Goal: Task Accomplishment & Management: Manage account settings

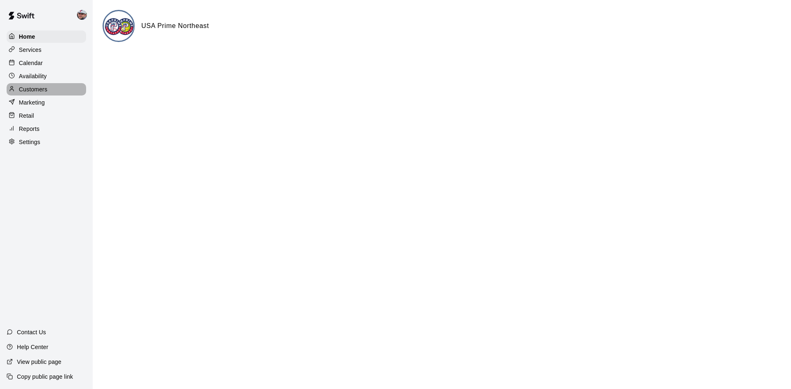
click at [37, 91] on p "Customers" at bounding box center [33, 89] width 28 height 8
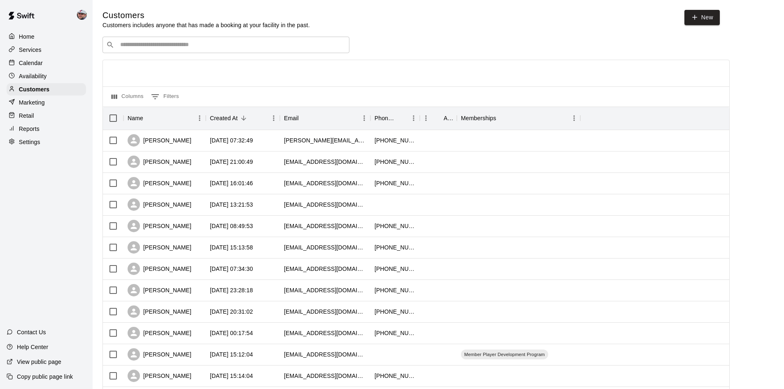
drag, startPoint x: 7, startPoint y: 217, endPoint x: 401, endPoint y: 49, distance: 429.0
click at [402, 49] on div "​ ​" at bounding box center [417, 45] width 628 height 16
click at [263, 44] on input "Search customers by name or email" at bounding box center [232, 45] width 228 height 8
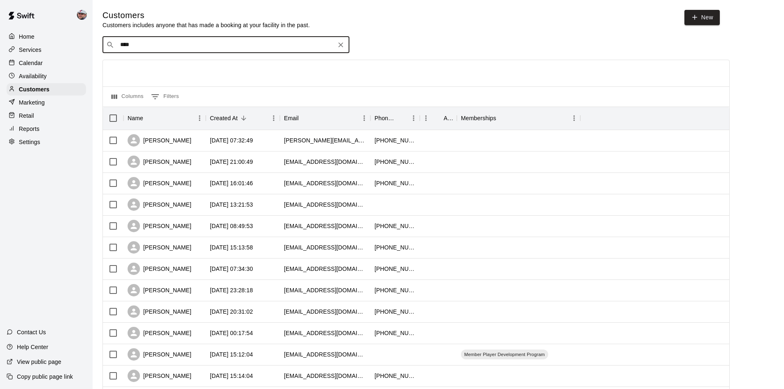
type input "*****"
click at [164, 92] on div "Ryder Frame" at bounding box center [170, 89] width 89 height 9
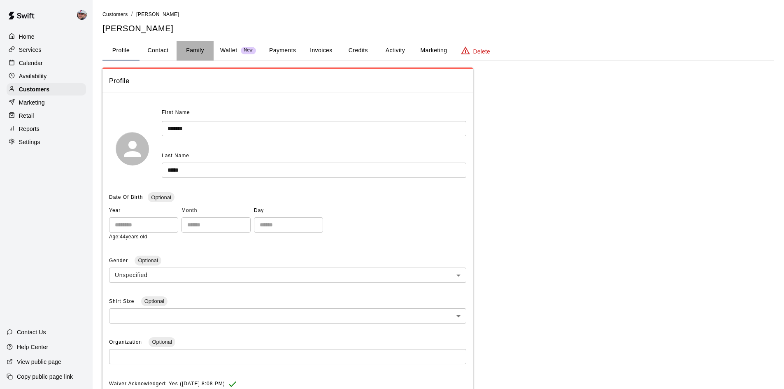
click at [204, 54] on button "Family" at bounding box center [195, 51] width 37 height 20
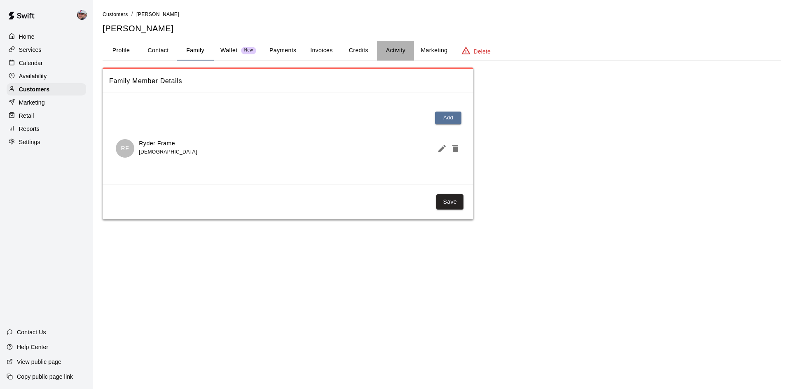
click at [404, 48] on button "Activity" at bounding box center [395, 51] width 37 height 20
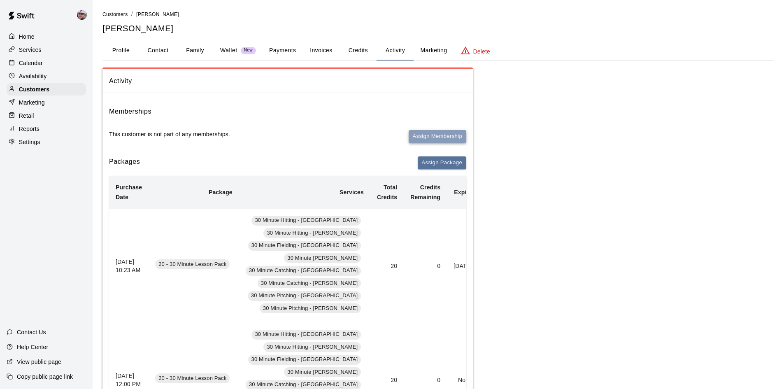
click at [448, 135] on button "Assign Membership" at bounding box center [438, 136] width 58 height 13
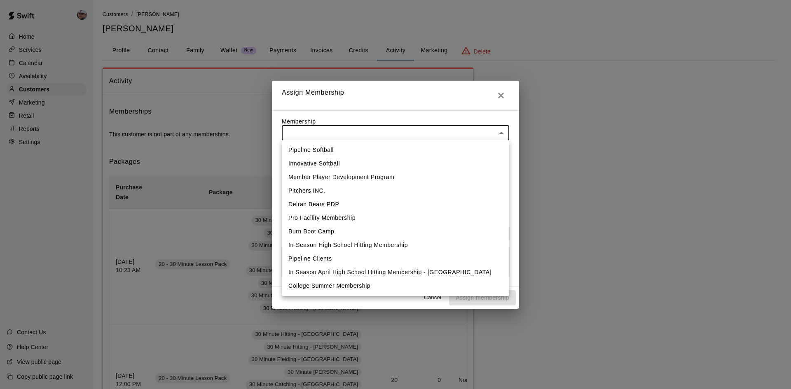
click at [385, 177] on li "Member Player Development Program" at bounding box center [395, 177] width 227 height 14
type input "**********"
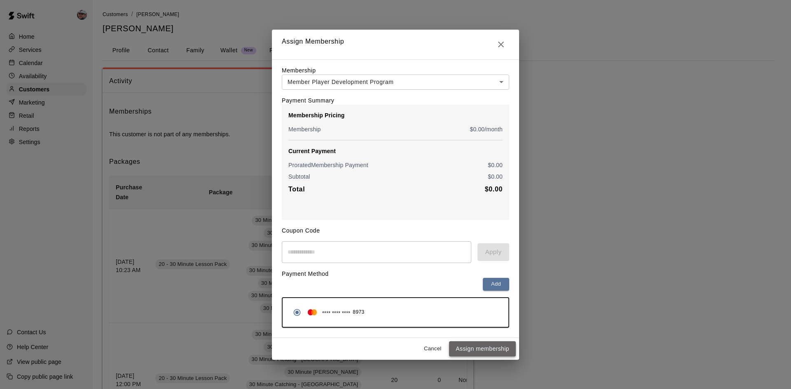
click at [495, 352] on button "Assign membership" at bounding box center [482, 348] width 67 height 15
